Goal: Entertainment & Leisure: Consume media (video, audio)

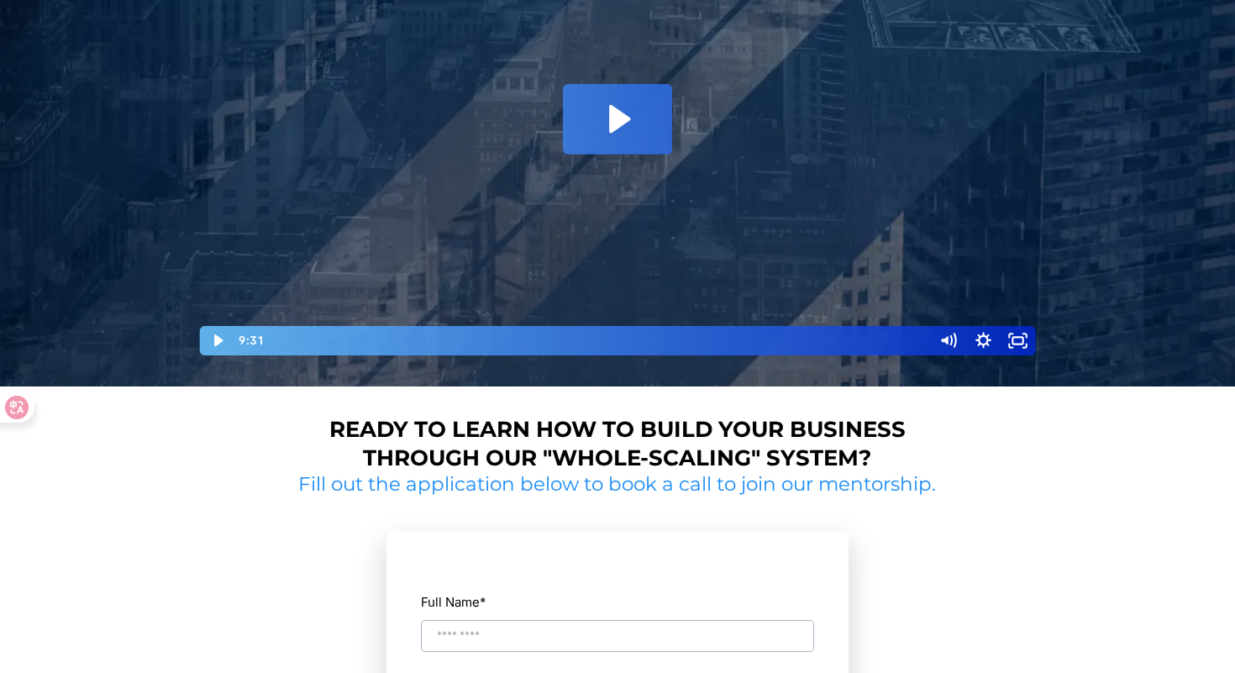
scroll to position [108, 0]
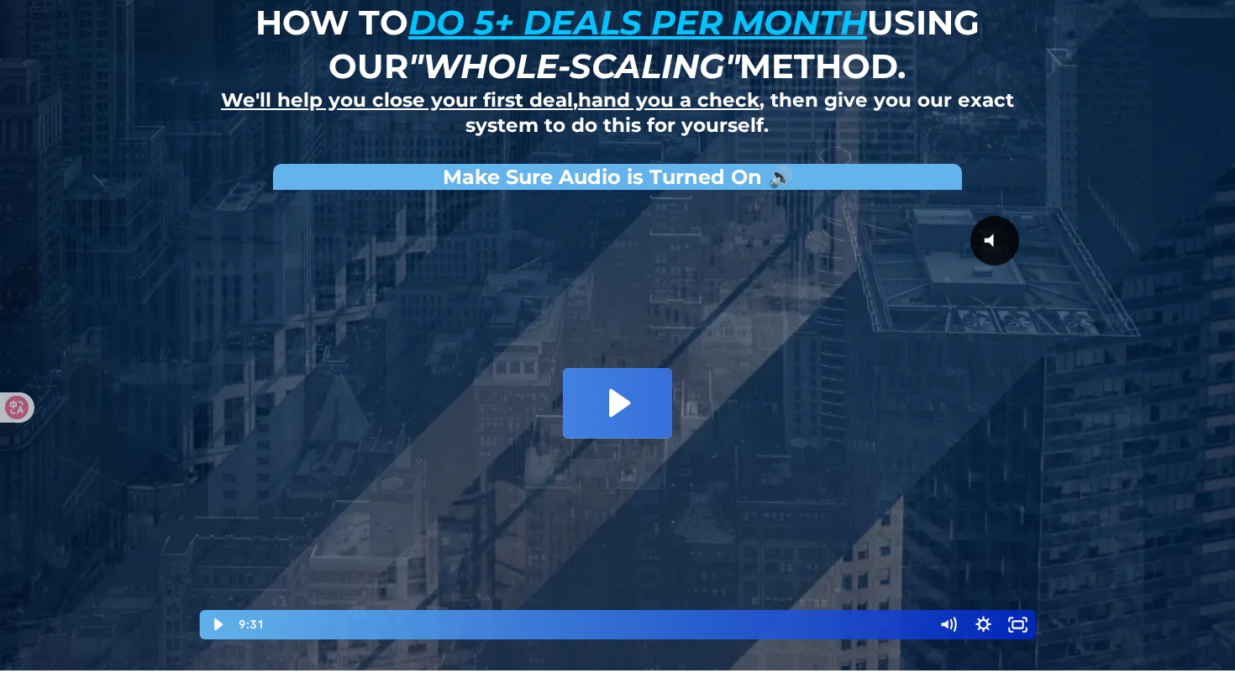
click at [643, 410] on icon "Play Video: David Choi - Whole-Scaling VSL V.2 (short)" at bounding box center [617, 403] width 109 height 70
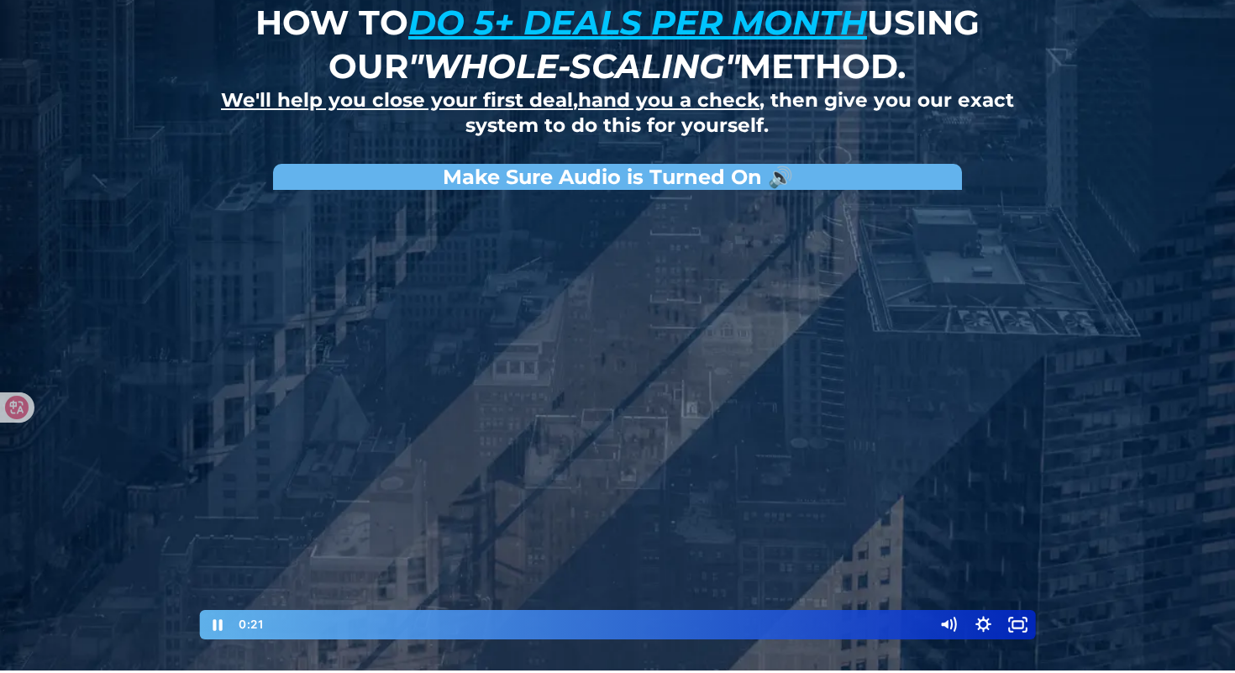
click at [892, 432] on div at bounding box center [617, 419] width 840 height 443
click at [894, 423] on div at bounding box center [617, 419] width 840 height 443
click at [882, 414] on div at bounding box center [617, 419] width 840 height 443
click at [911, 423] on div at bounding box center [617, 419] width 840 height 443
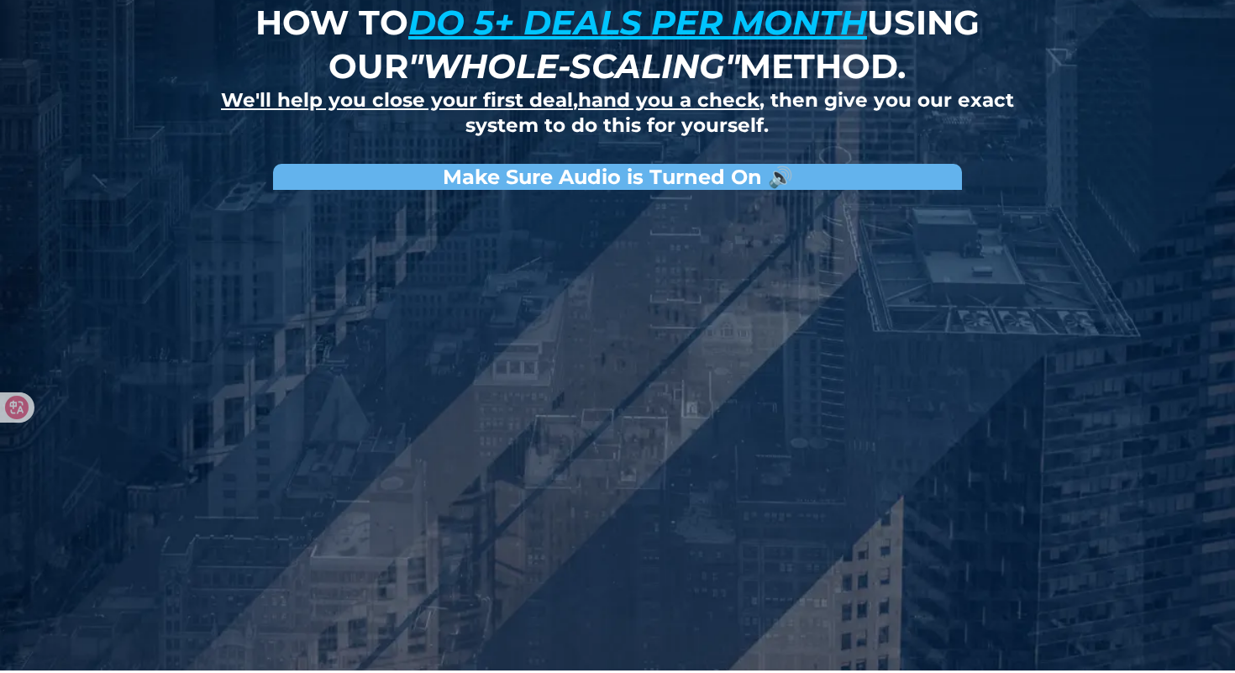
click at [917, 451] on div at bounding box center [617, 419] width 840 height 443
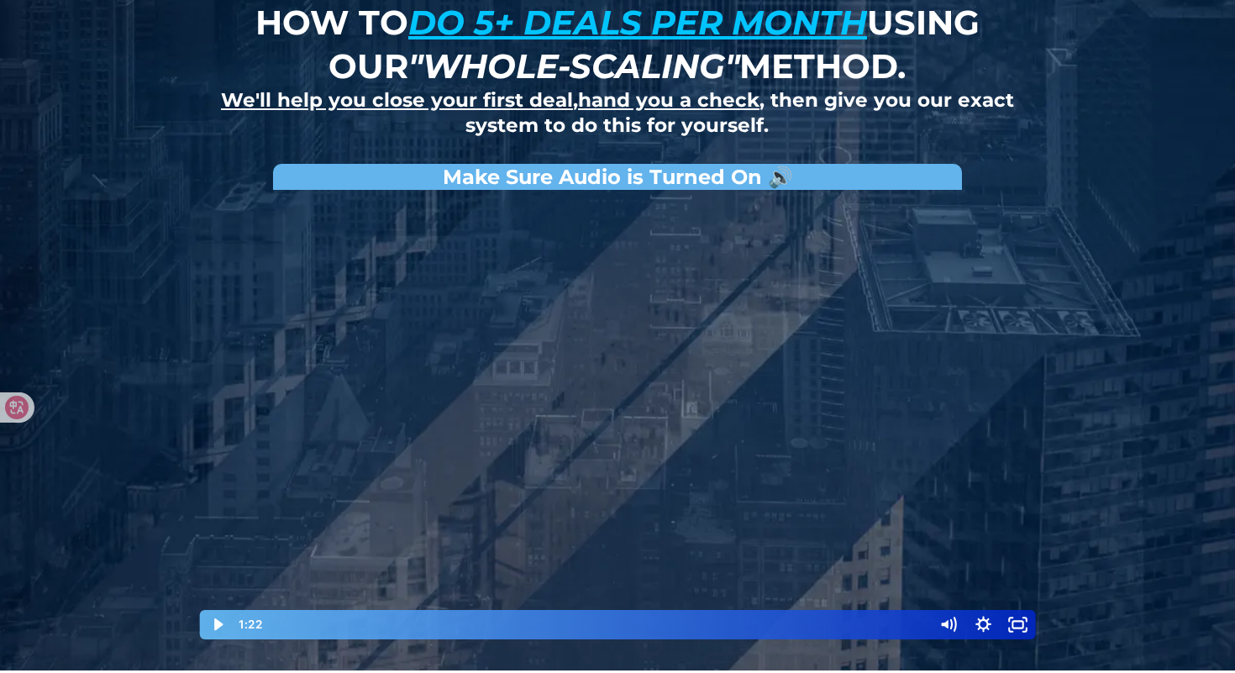
click at [835, 491] on div at bounding box center [617, 419] width 840 height 443
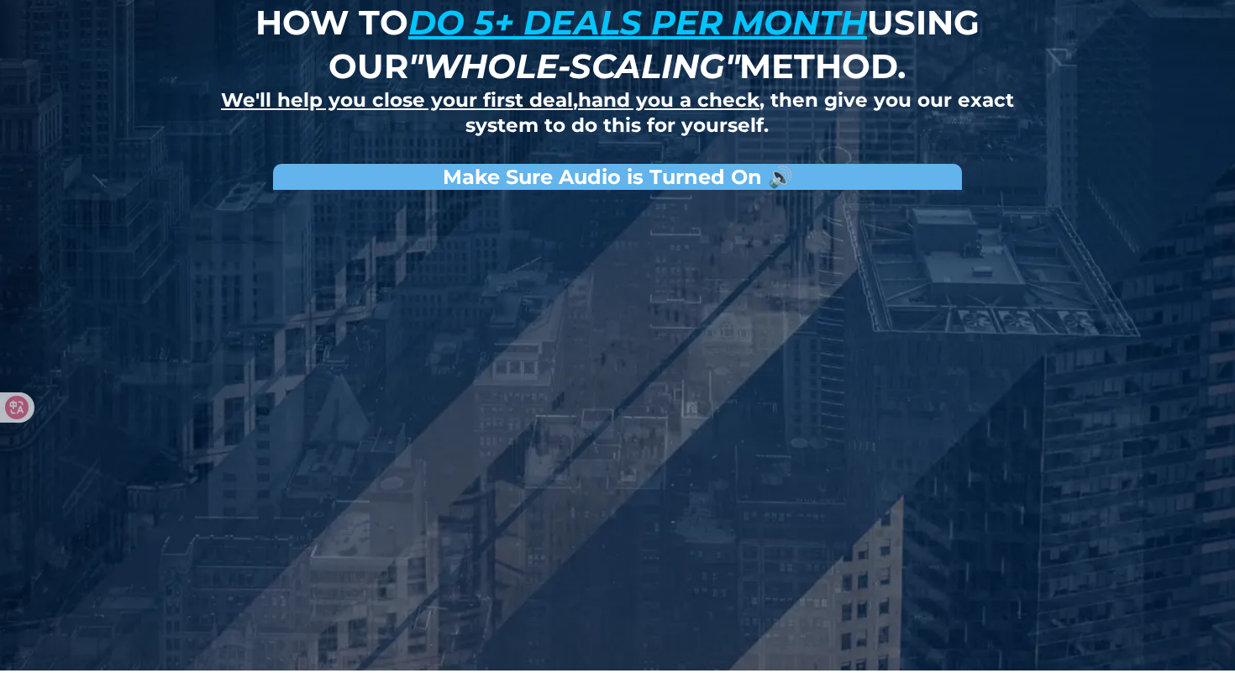
click at [197, 198] on button "Pause: David Choi - Whole-Scaling VSL V.2 (short)" at bounding box center [197, 198] width 1 height 1
click at [197, 198] on button "Play Video: David Choi - Whole-Scaling VSL V.2 (short)" at bounding box center [197, 198] width 1 height 1
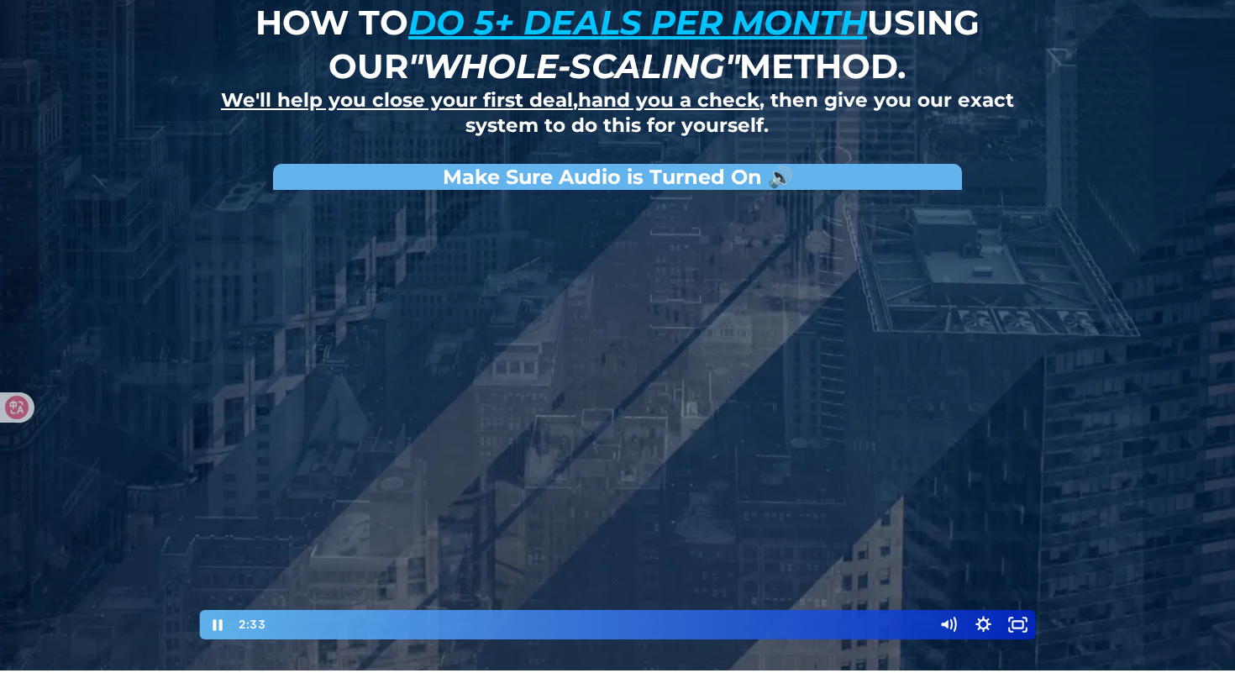
click at [197, 198] on button "Pause: David Choi - Whole-Scaling VSL V.2 (short)" at bounding box center [197, 198] width 1 height 1
click at [197, 198] on button "Play Video: David Choi - Whole-Scaling VSL V.2 (short)" at bounding box center [197, 198] width 1 height 1
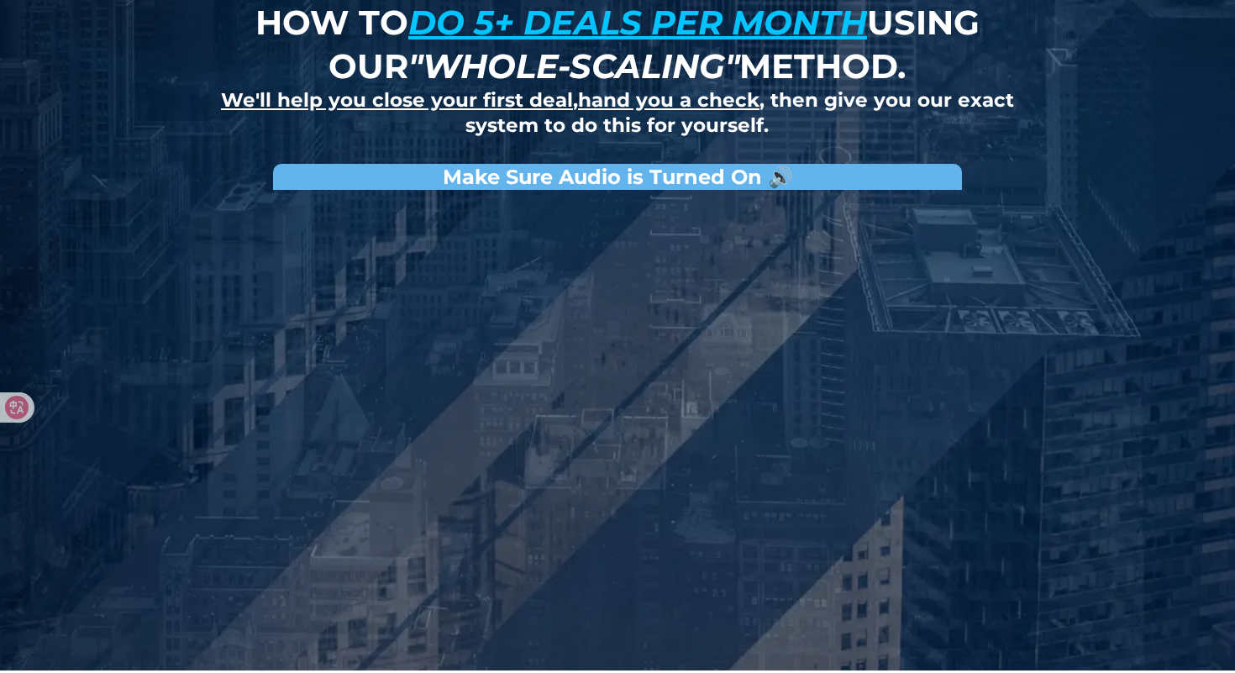
click at [197, 198] on button "Pause: David Choi - Whole-Scaling VSL V.2 (short)" at bounding box center [197, 198] width 1 height 1
click at [197, 198] on button "Play Video: David Choi - Whole-Scaling VSL V.2 (short)" at bounding box center [197, 198] width 1 height 1
click at [197, 198] on button "Pause: David Choi - Whole-Scaling VSL V.2 (short)" at bounding box center [197, 198] width 1 height 1
click at [823, 436] on div at bounding box center [617, 419] width 840 height 443
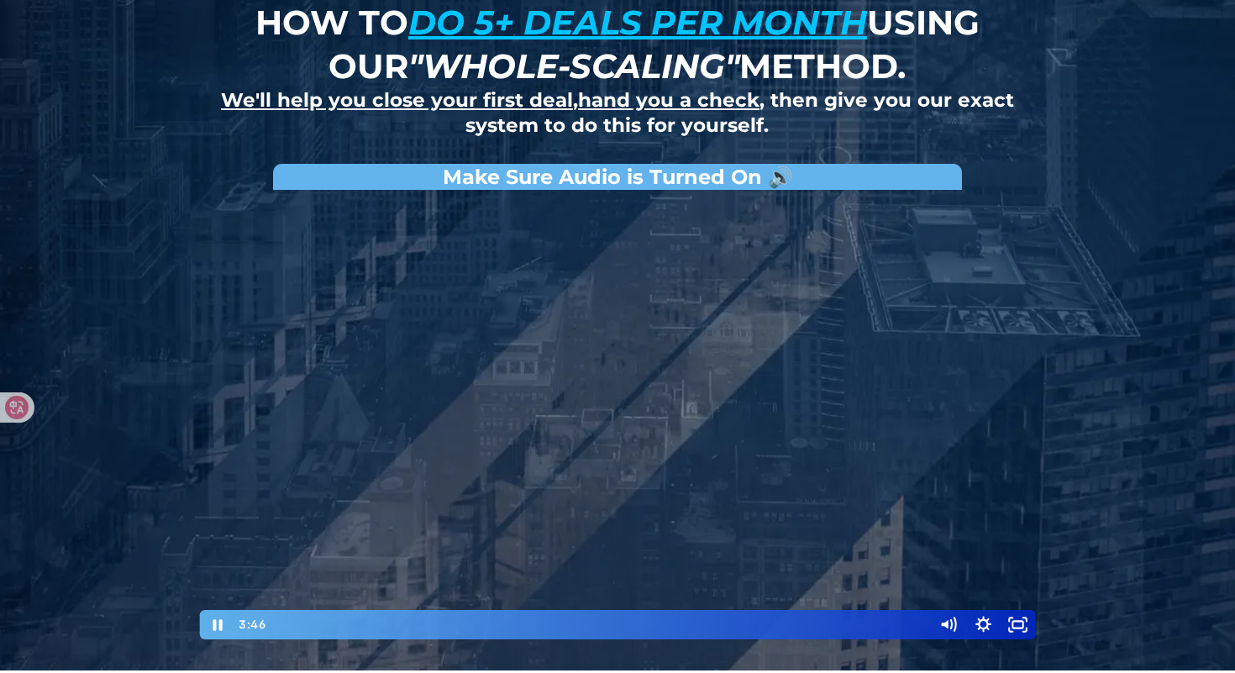
click at [879, 418] on div at bounding box center [617, 419] width 840 height 443
click at [932, 386] on div at bounding box center [617, 419] width 840 height 443
click at [911, 394] on div at bounding box center [617, 419] width 840 height 443
